Goal: Find specific page/section: Find specific page/section

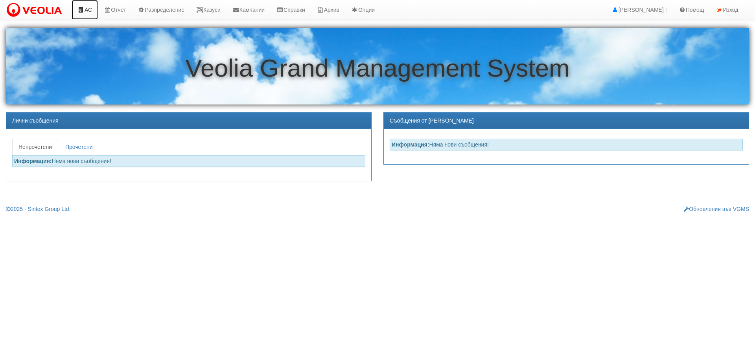
click at [85, 9] on link "АС" at bounding box center [85, 10] width 26 height 20
click at [213, 11] on link "Казуси" at bounding box center [208, 10] width 36 height 20
